Goal: Task Accomplishment & Management: Manage account settings

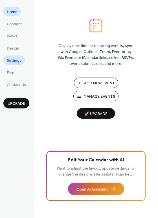
click at [16, 60] on span "Settings" at bounding box center [14, 61] width 15 height 6
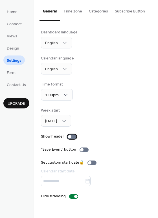
click at [73, 136] on div at bounding box center [72, 136] width 9 height 5
click at [10, 49] on span "Design" at bounding box center [13, 49] width 12 height 6
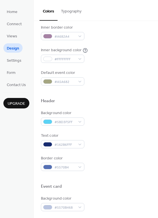
scroll to position [141, 0]
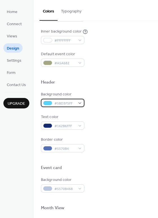
click at [67, 105] on span "#5BD3F5FF" at bounding box center [65, 103] width 21 height 6
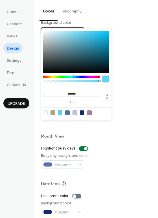
scroll to position [226, 0]
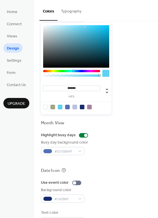
click at [45, 106] on div at bounding box center [45, 107] width 5 height 5
type input "*******"
